Goal: Find specific page/section: Find specific page/section

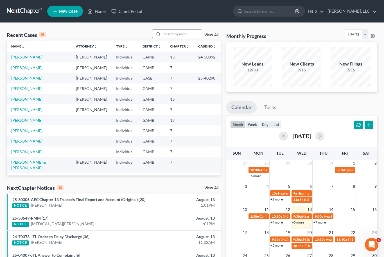
click at [188, 37] on input "search" at bounding box center [182, 34] width 39 height 8
click at [189, 34] on input "search" at bounding box center [182, 34] width 39 height 8
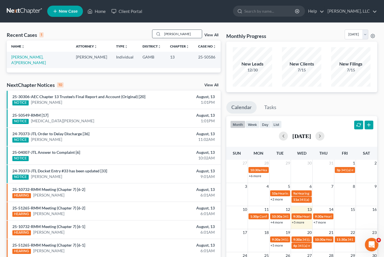
type input "[PERSON_NAME]"
click at [25, 59] on link "[PERSON_NAME], A'[PERSON_NAME]" at bounding box center [28, 60] width 35 height 10
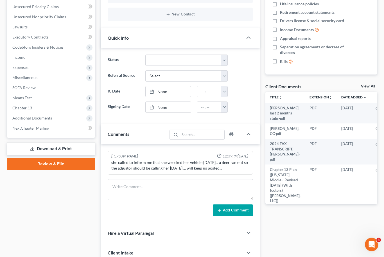
scroll to position [155, 0]
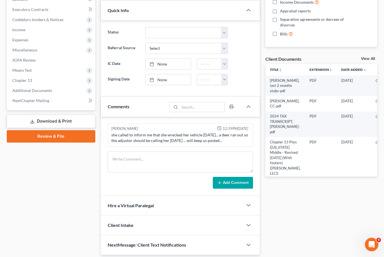
click at [375, 55] on div "Docs Tasks Events Fees Timer 0% Completed Nothing here yet! Credit Counseling C…" at bounding box center [322, 77] width 118 height 357
click at [371, 57] on link "View All" at bounding box center [368, 59] width 14 height 4
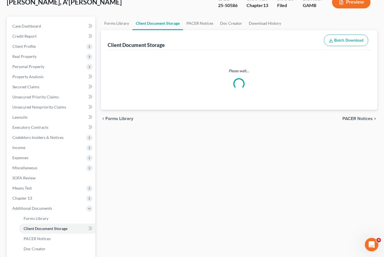
select select "12"
select select "6"
select select "22"
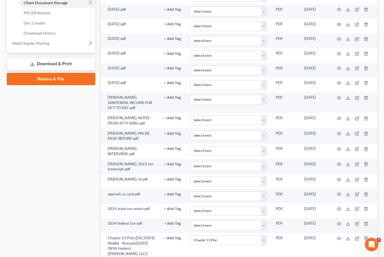
scroll to position [332, 0]
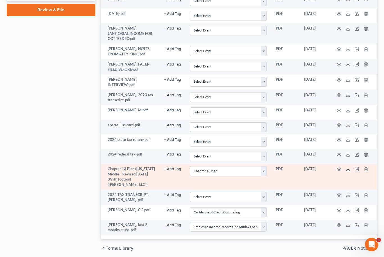
click at [350, 167] on icon at bounding box center [348, 169] width 5 height 5
